Goal: Transaction & Acquisition: Purchase product/service

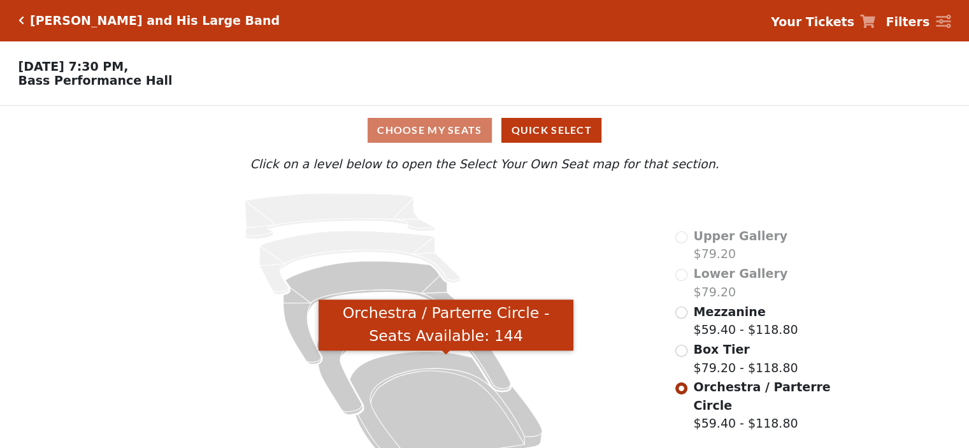
scroll to position [32, 0]
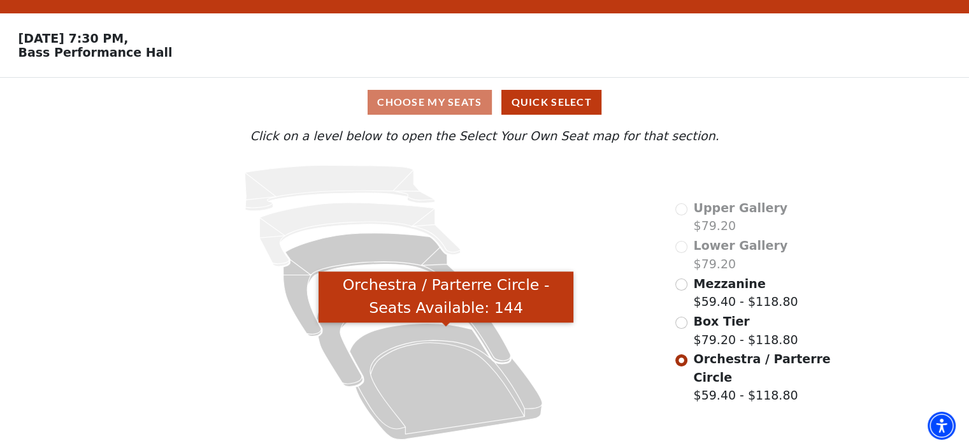
click at [446, 358] on icon "Orchestra / Parterre Circle - Seats Available: 144" at bounding box center [446, 381] width 192 height 116
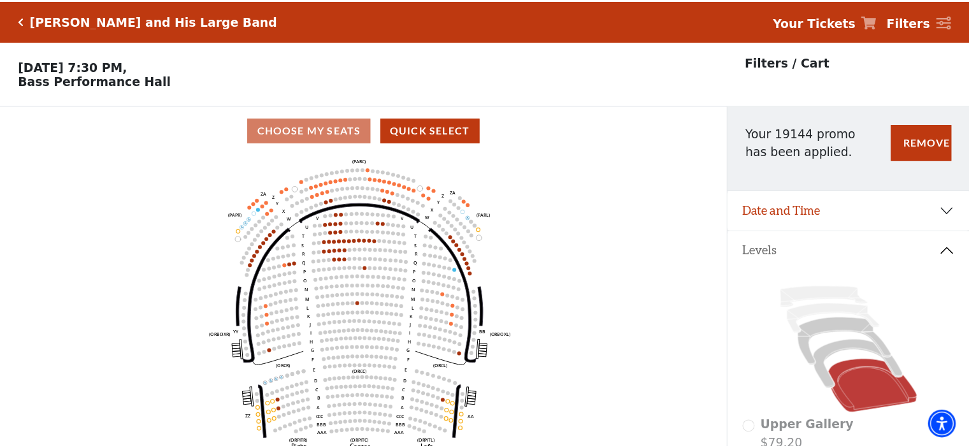
scroll to position [59, 0]
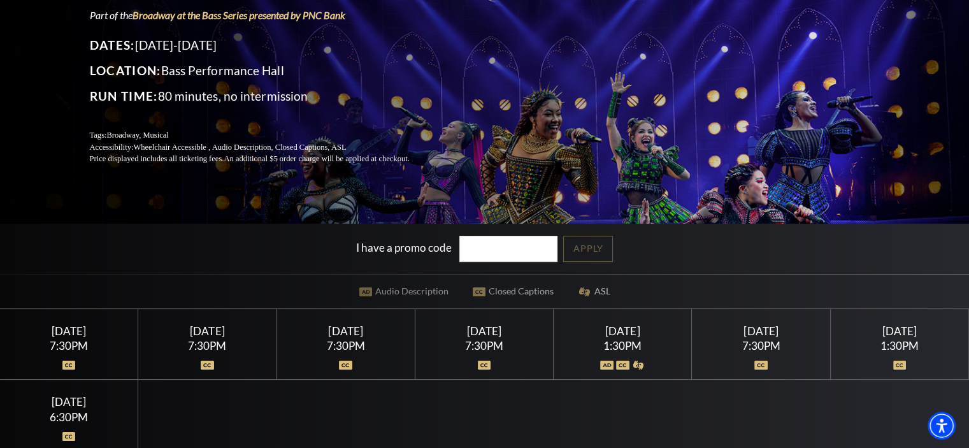
click at [485, 246] on input "I have a promo code" at bounding box center [508, 249] width 98 height 26
type input "19144"
click at [592, 258] on link "Apply" at bounding box center [588, 249] width 50 height 26
